Goal: Transaction & Acquisition: Purchase product/service

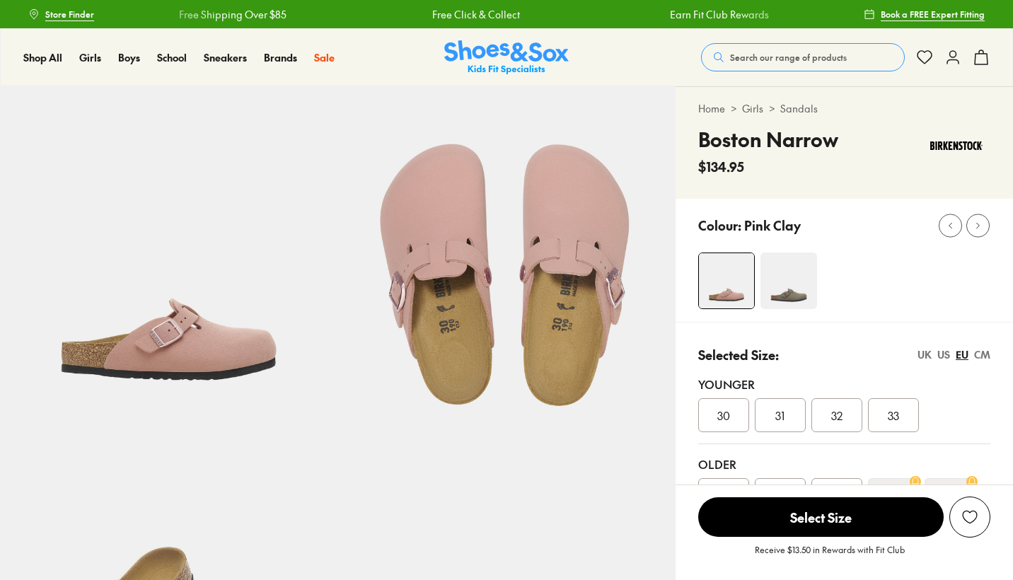
click at [773, 478] on div "35" at bounding box center [780, 495] width 51 height 34
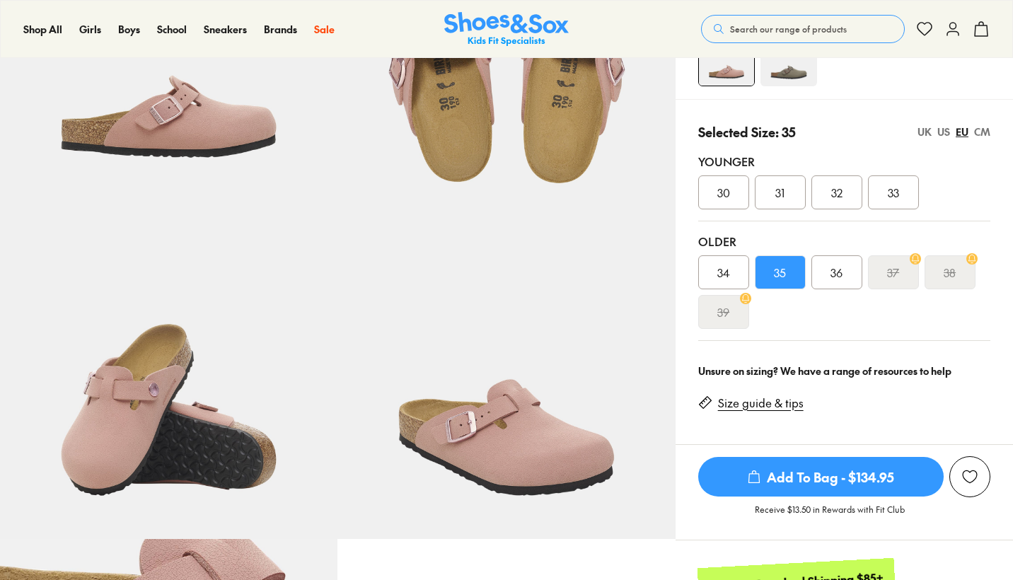
select select "*"
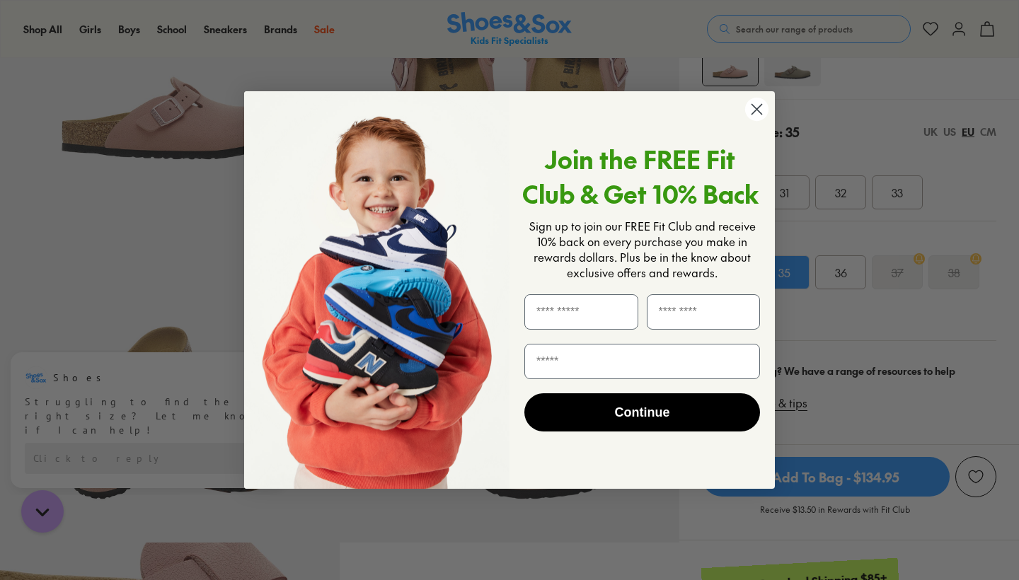
click at [756, 109] on icon "Close dialog" at bounding box center [757, 109] width 10 height 10
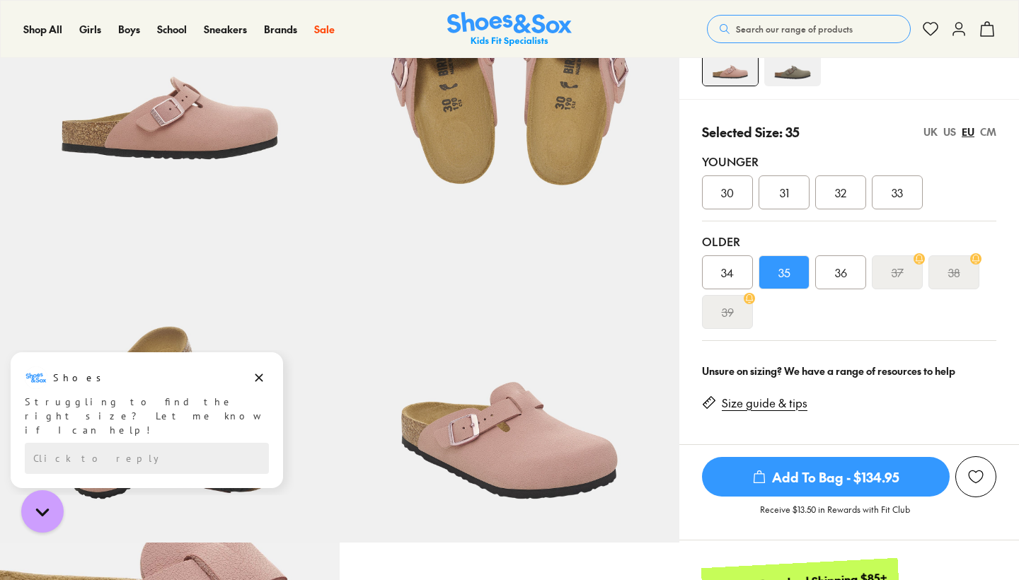
click at [756, 140] on circle "Close dialog" at bounding box center [756, 151] width 23 height 23
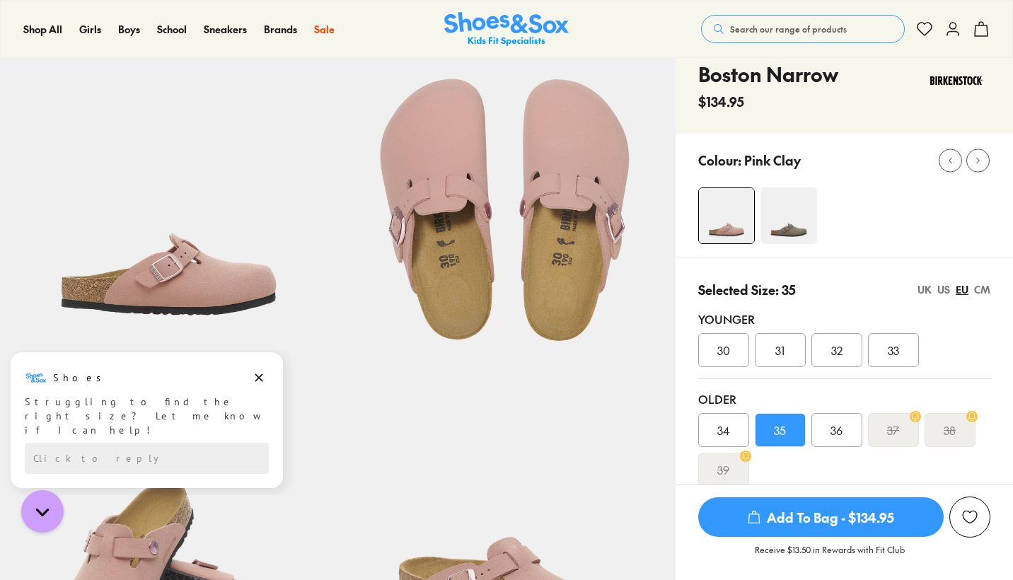
scroll to position [30, 0]
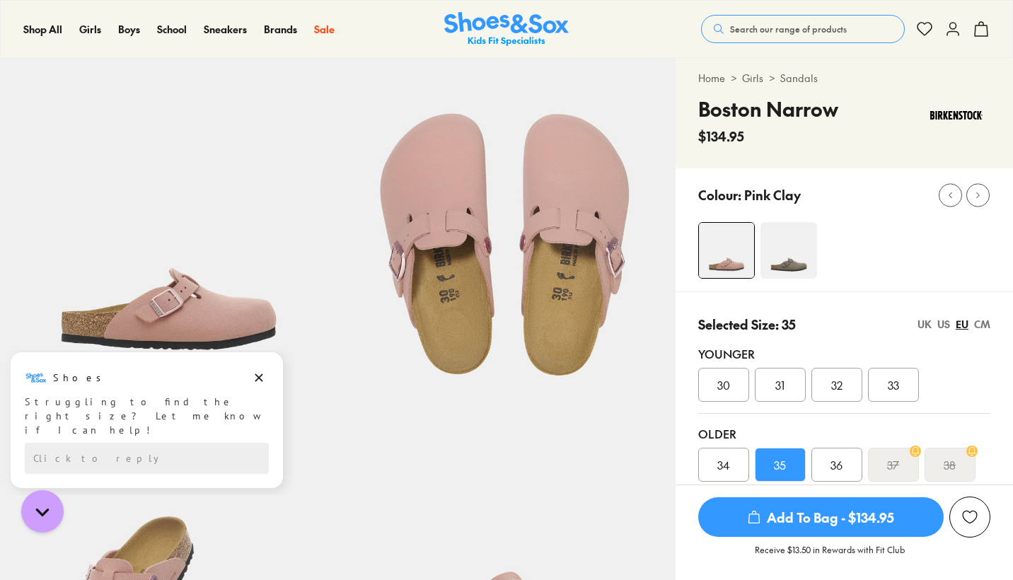
click at [790, 268] on img at bounding box center [789, 250] width 57 height 57
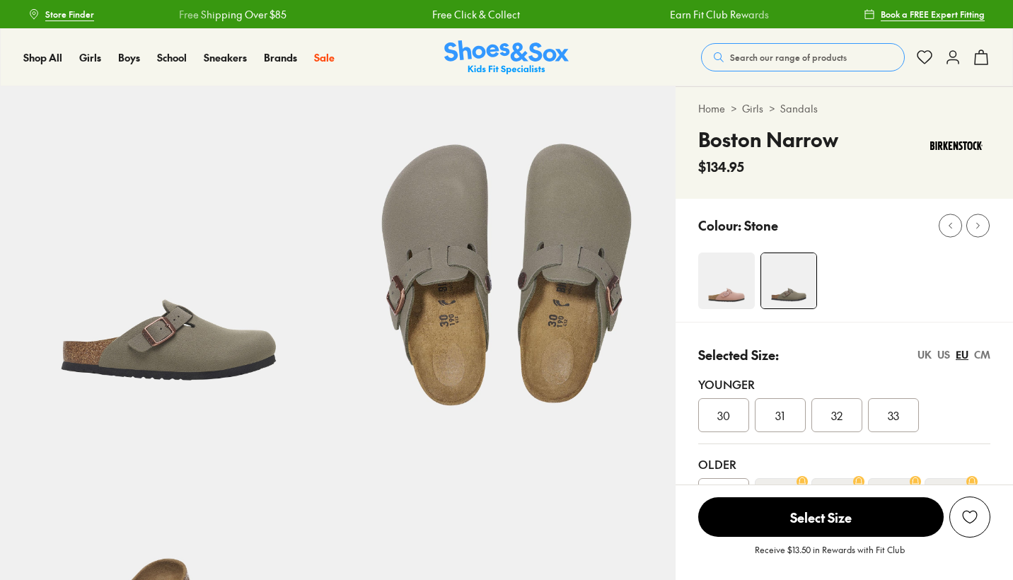
click at [710, 478] on div "34" at bounding box center [723, 495] width 51 height 34
